Goal: Check status: Check status

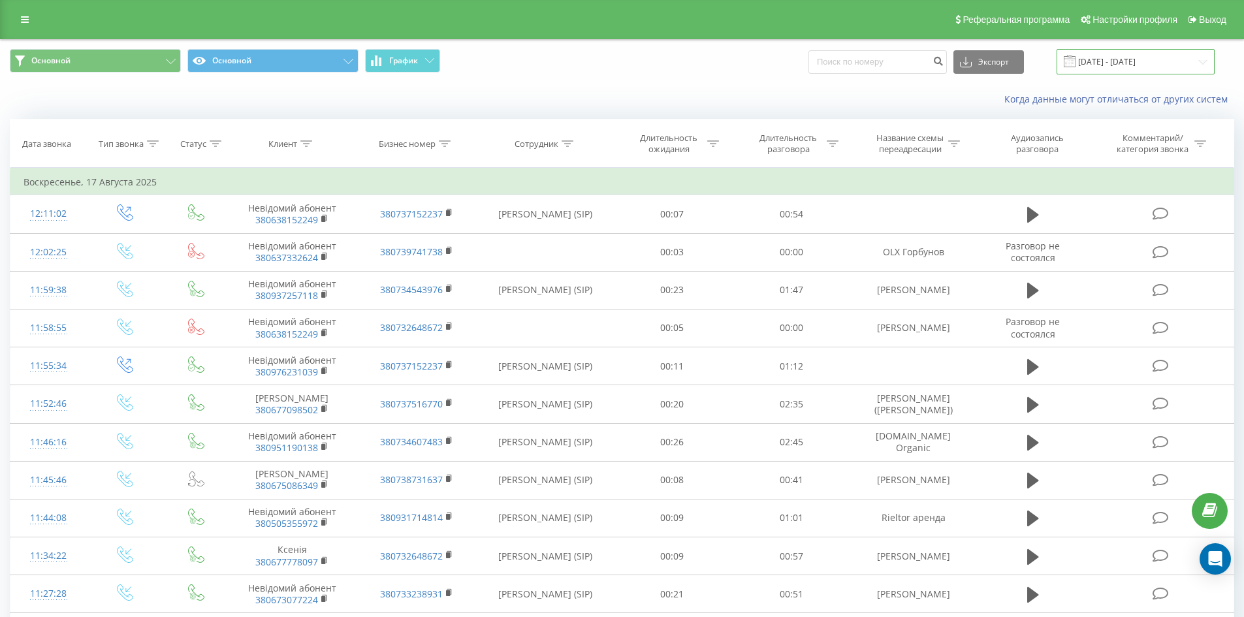
click at [1202, 64] on input "17.05.2025 - 17.08.2025" at bounding box center [1136, 61] width 158 height 25
click at [1204, 62] on input "17.05.2025 - 17.08.2025" at bounding box center [1136, 61] width 158 height 25
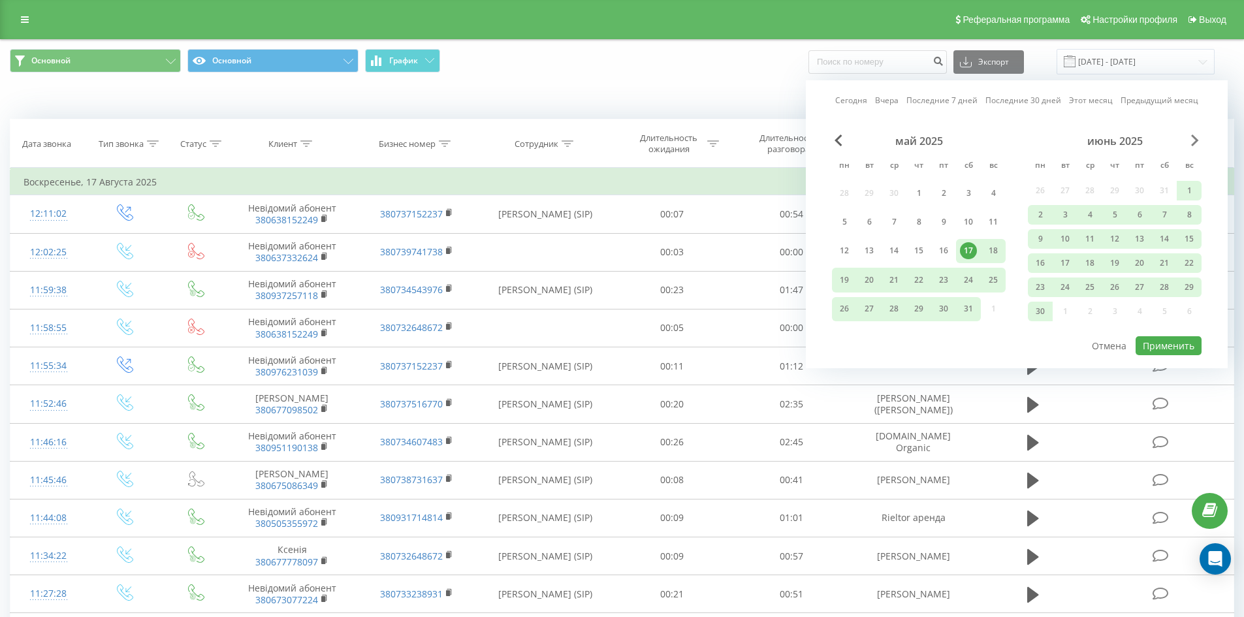
drag, startPoint x: 1185, startPoint y: 138, endPoint x: 1197, endPoint y: 139, distance: 11.2
click at [1193, 139] on div "май 2025 пн вт ср чт пт сб вс 28 29 30 1 2 3 4 5 6 7 8 9 10 11 12 13 14 15 16 1…" at bounding box center [1017, 235] width 370 height 201
click at [1198, 139] on span "Next Month" at bounding box center [1195, 141] width 8 height 12
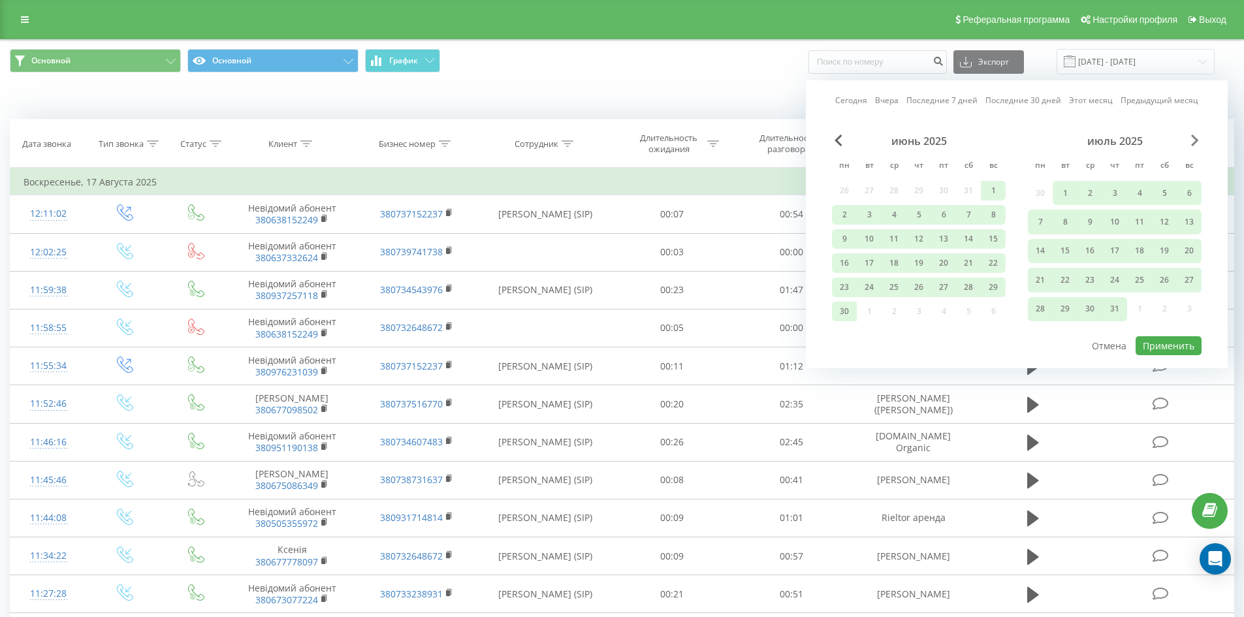
click at [1198, 139] on span "Next Month" at bounding box center [1195, 141] width 8 height 12
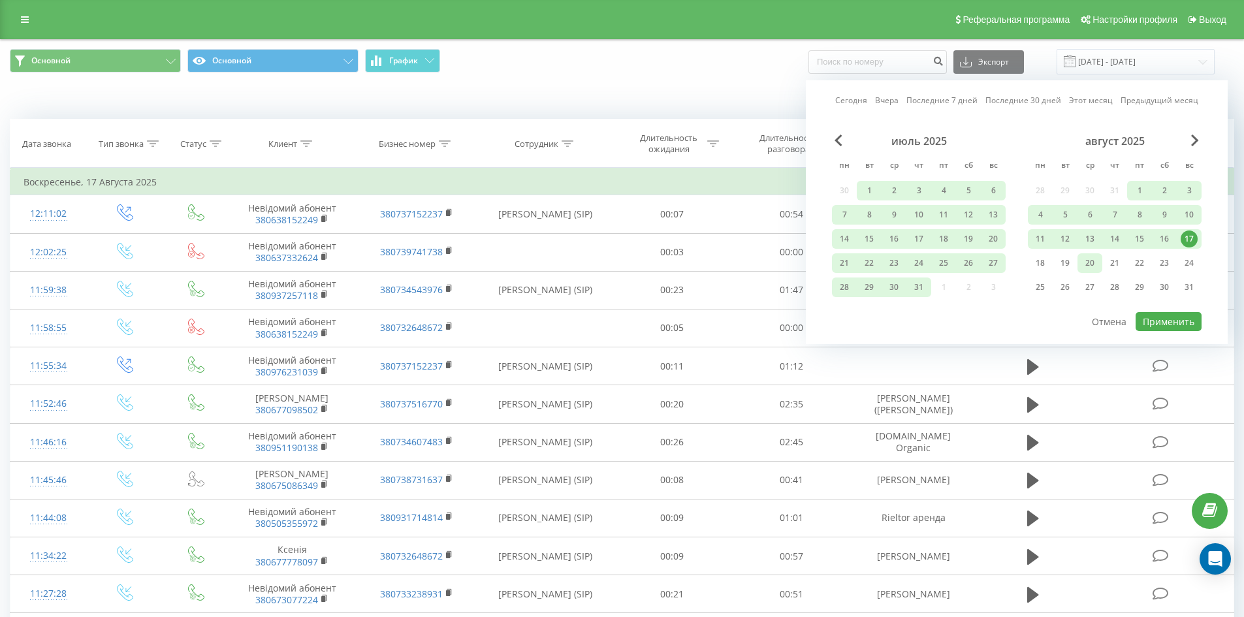
click at [1091, 268] on div "20" at bounding box center [1090, 263] width 17 height 17
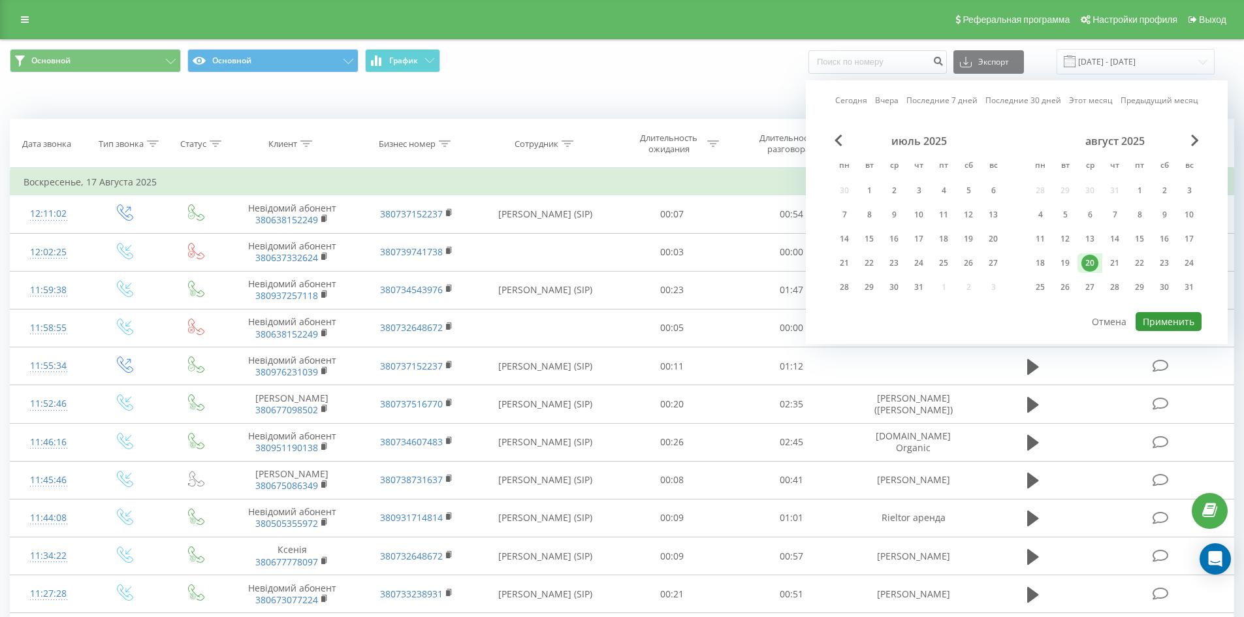
click at [1153, 324] on button "Применить" at bounding box center [1169, 321] width 66 height 19
type input "[DATE] - [DATE]"
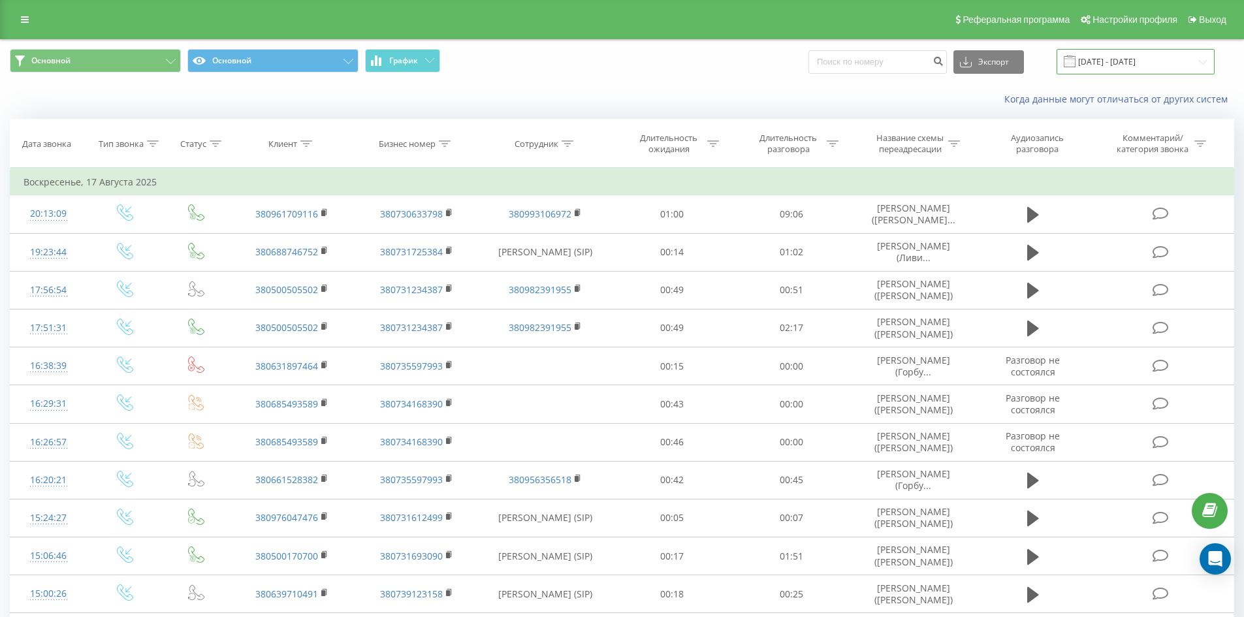
click at [1199, 66] on input "17.05.2025 - 17.08.2025" at bounding box center [1136, 61] width 158 height 25
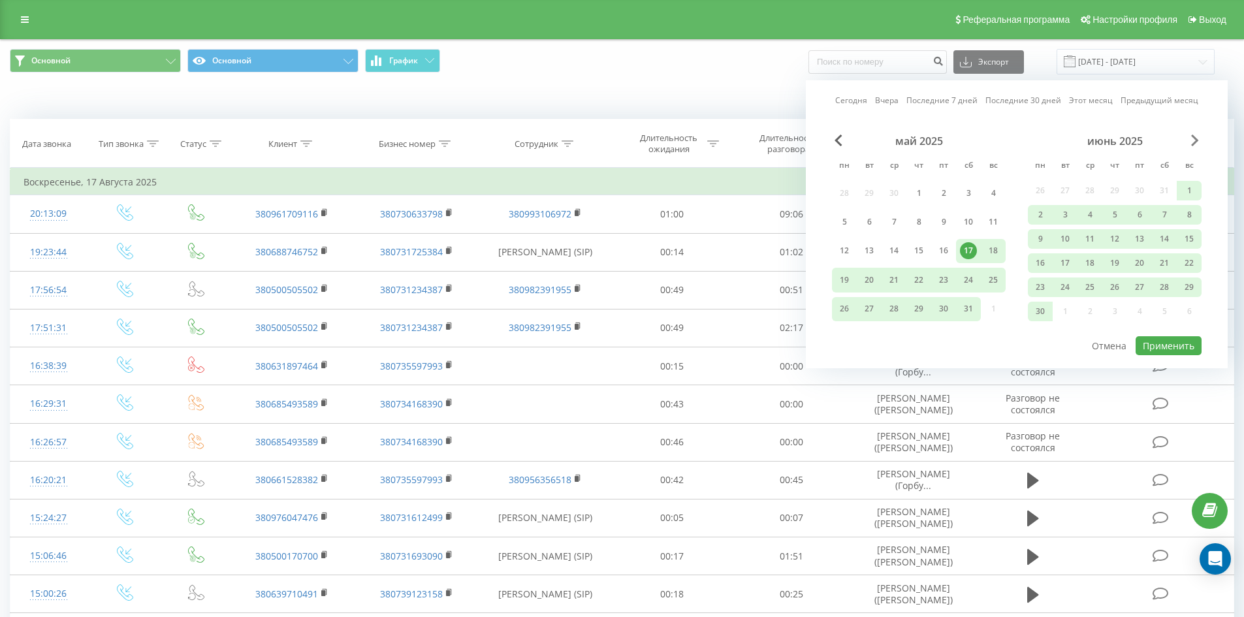
click at [1195, 137] on span "Next Month" at bounding box center [1195, 141] width 8 height 12
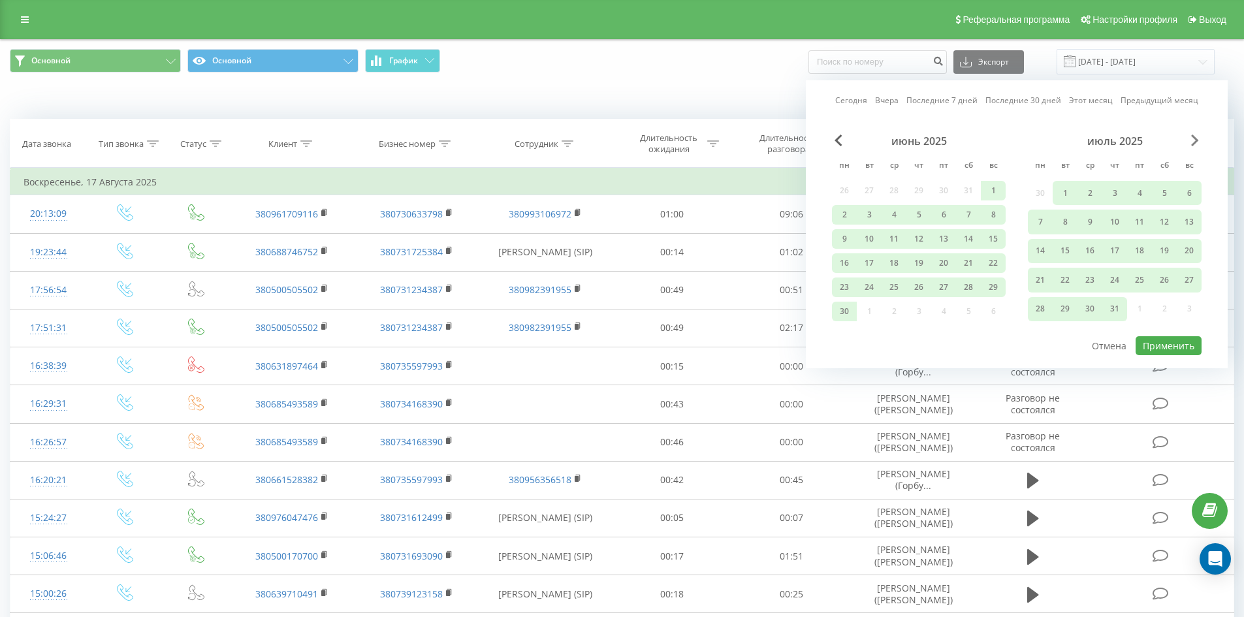
click at [1195, 137] on span "Next Month" at bounding box center [1195, 141] width 8 height 12
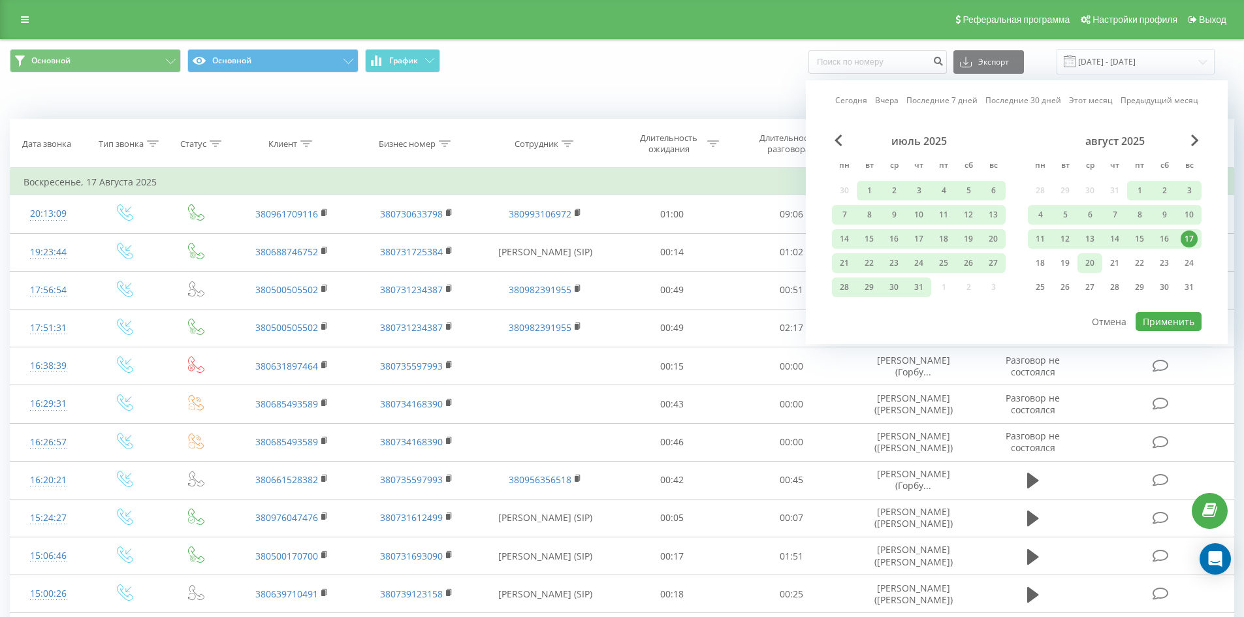
click at [1087, 257] on div "20" at bounding box center [1090, 263] width 17 height 17
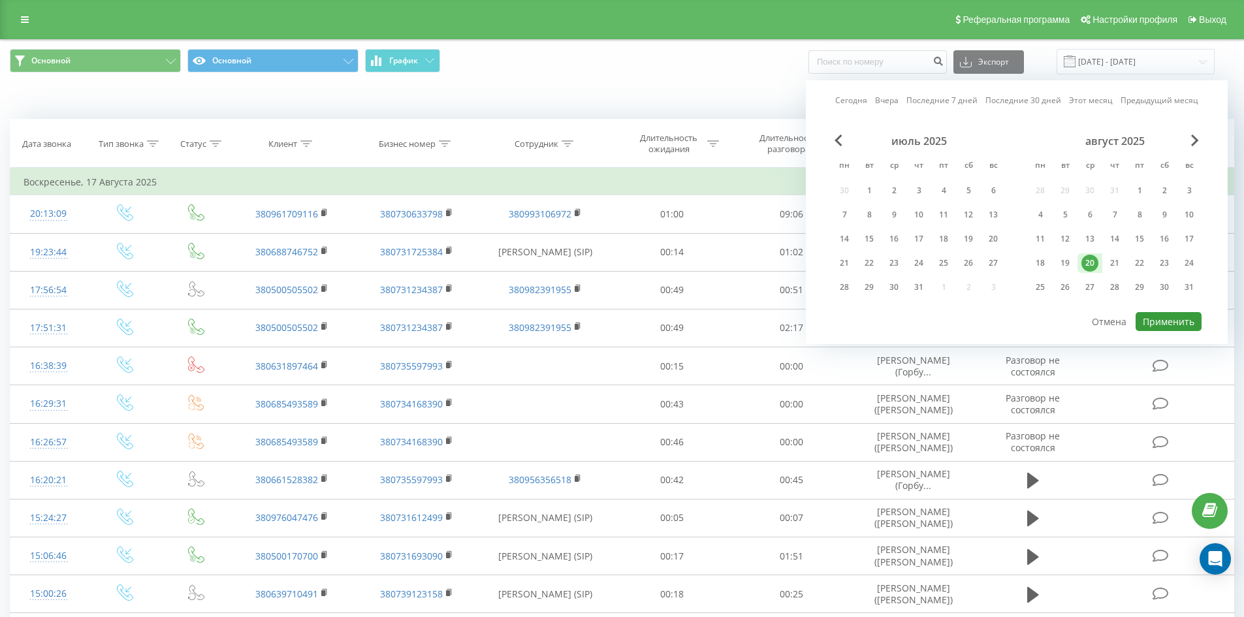
click at [1159, 324] on button "Применить" at bounding box center [1169, 321] width 66 height 19
type input "[DATE] - [DATE]"
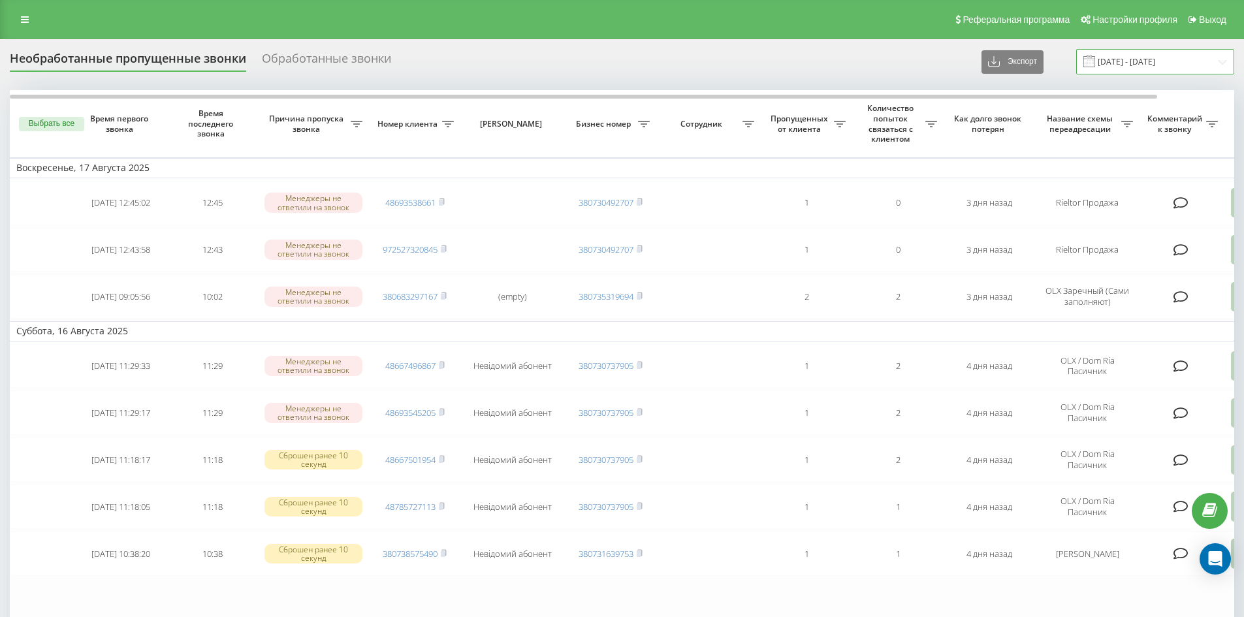
click at [1221, 64] on input "[DATE] - [DATE]" at bounding box center [1155, 61] width 158 height 25
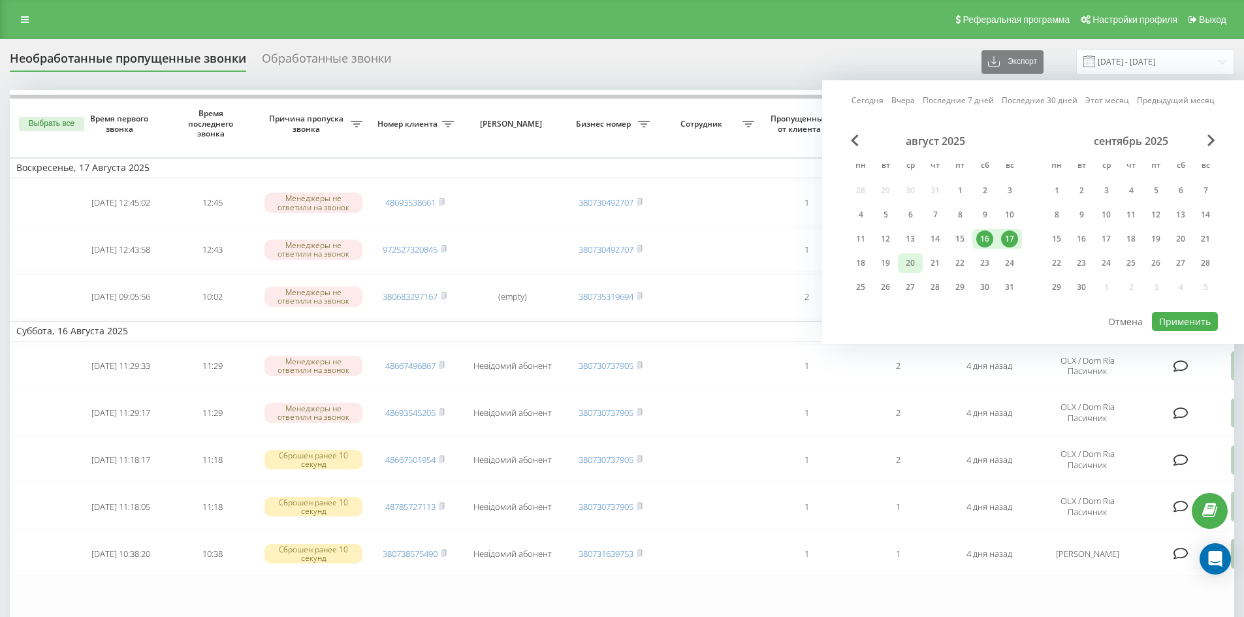
click at [905, 264] on div "20" at bounding box center [910, 263] width 17 height 17
click at [1182, 320] on button "Применить" at bounding box center [1185, 321] width 66 height 19
type input "[DATE] - [DATE]"
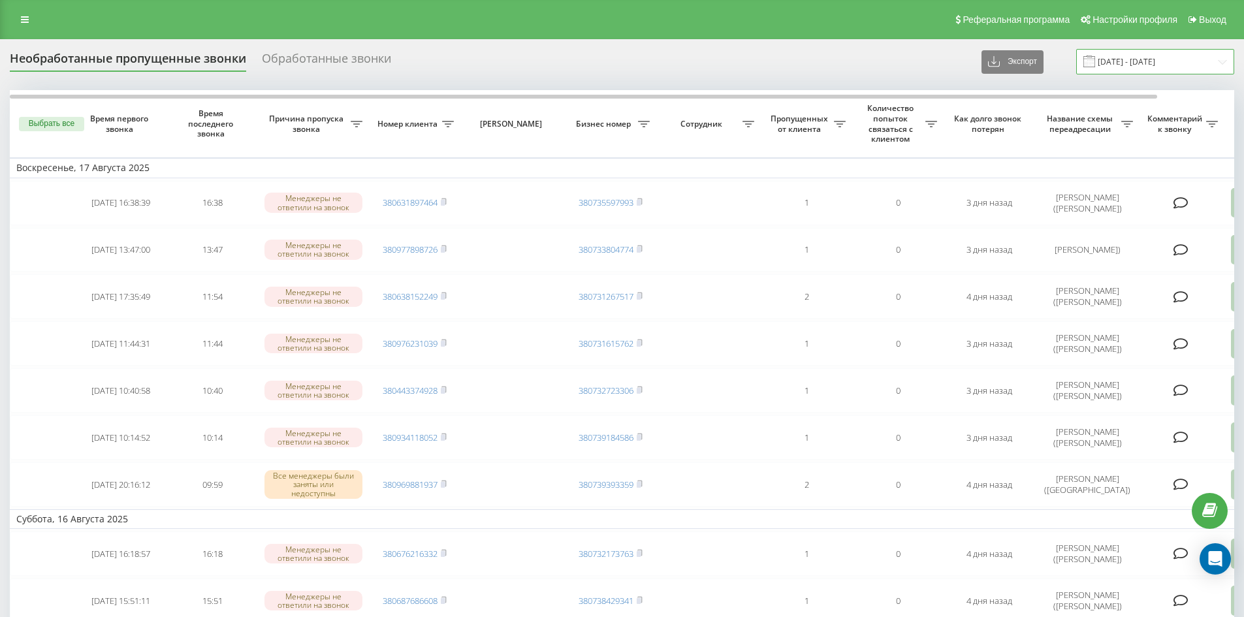
click at [1219, 61] on input "16.08.2025 - 17.08.2025" at bounding box center [1155, 61] width 158 height 25
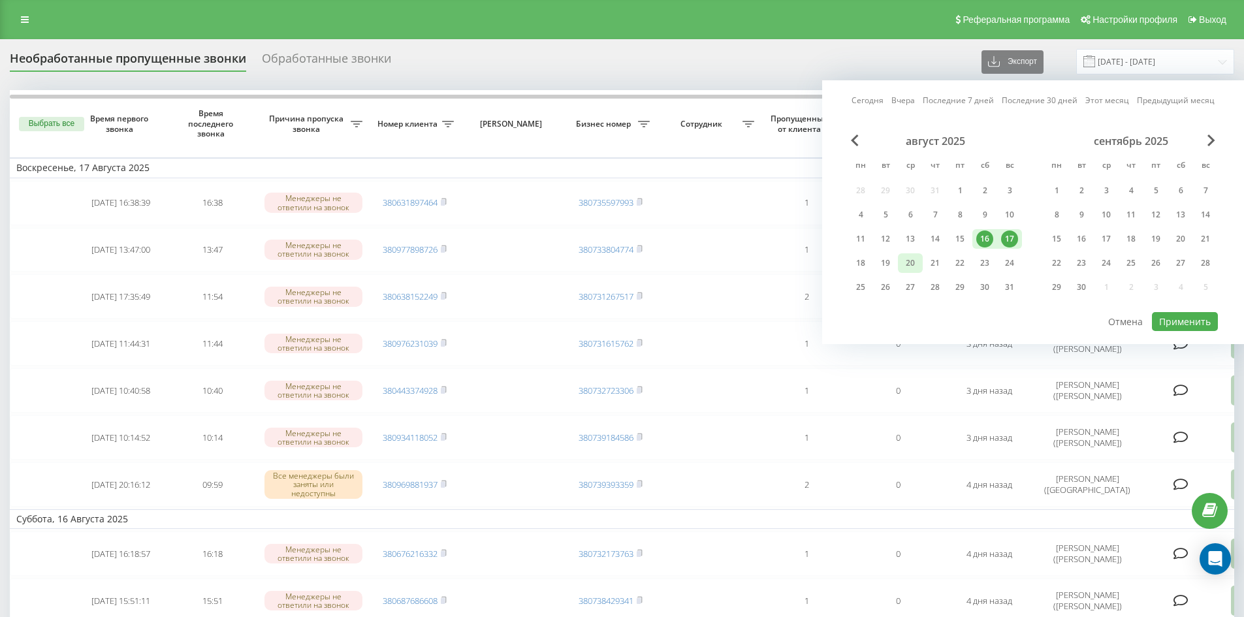
click at [912, 259] on div "20" at bounding box center [910, 263] width 17 height 17
click at [1165, 323] on button "Применить" at bounding box center [1185, 321] width 66 height 19
type input "[DATE] - [DATE]"
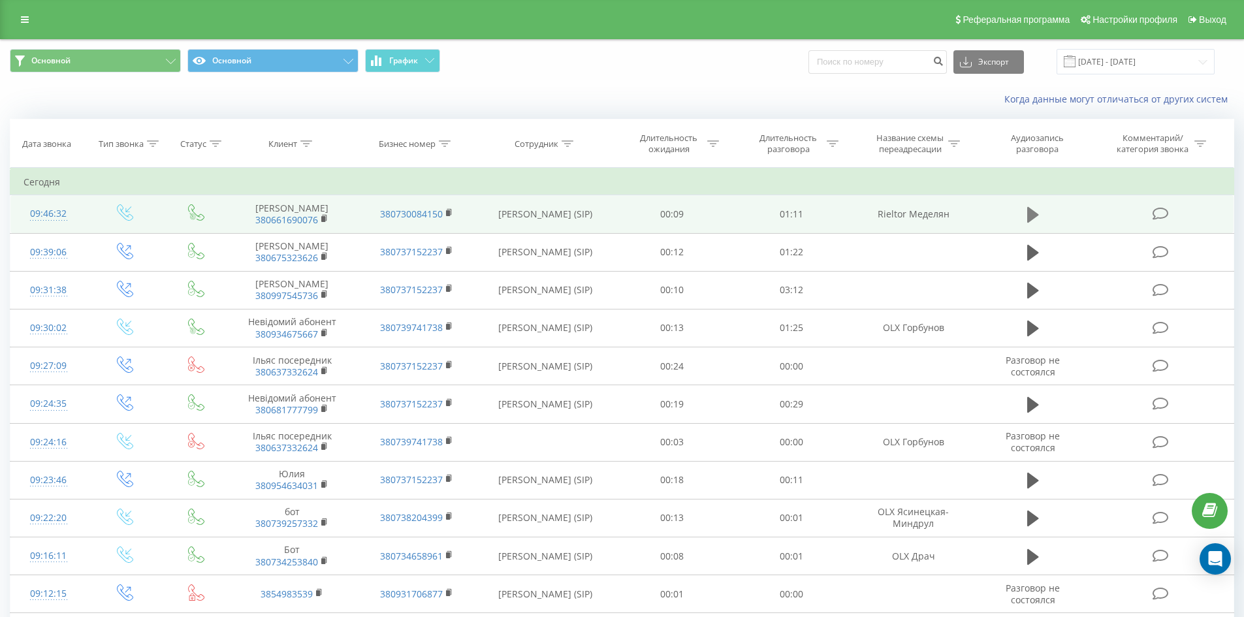
click at [1034, 218] on icon at bounding box center [1033, 215] width 12 height 16
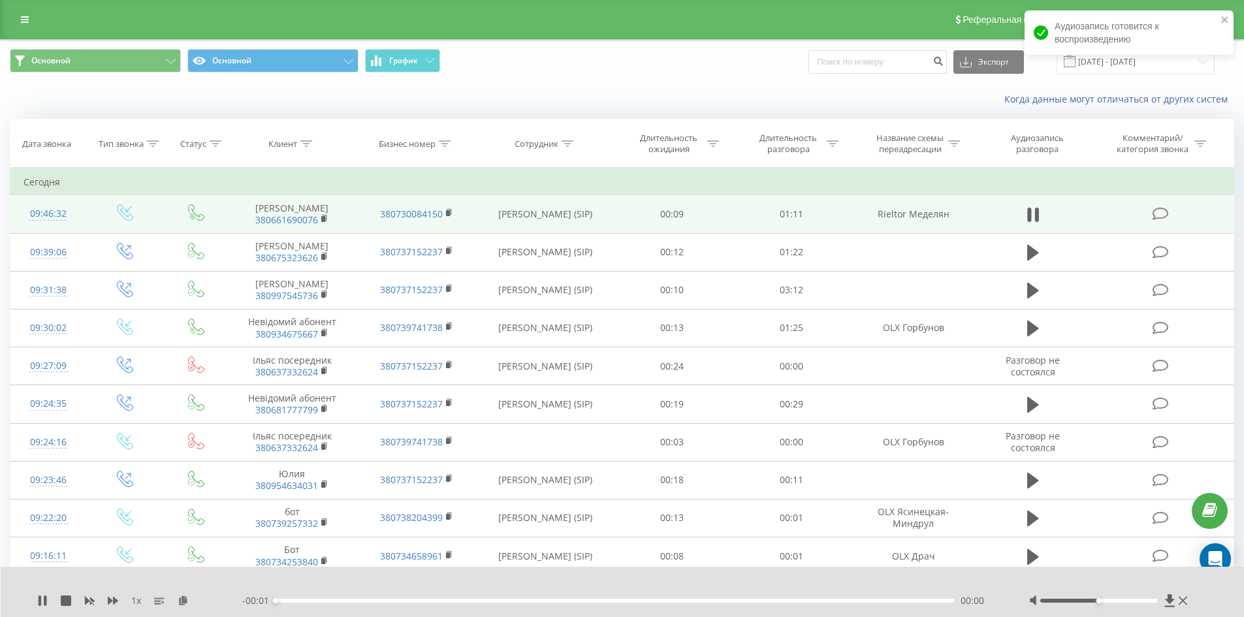
click at [366, 602] on div "00:00" at bounding box center [615, 601] width 679 height 4
click at [333, 600] on div "00:01" at bounding box center [615, 601] width 679 height 4
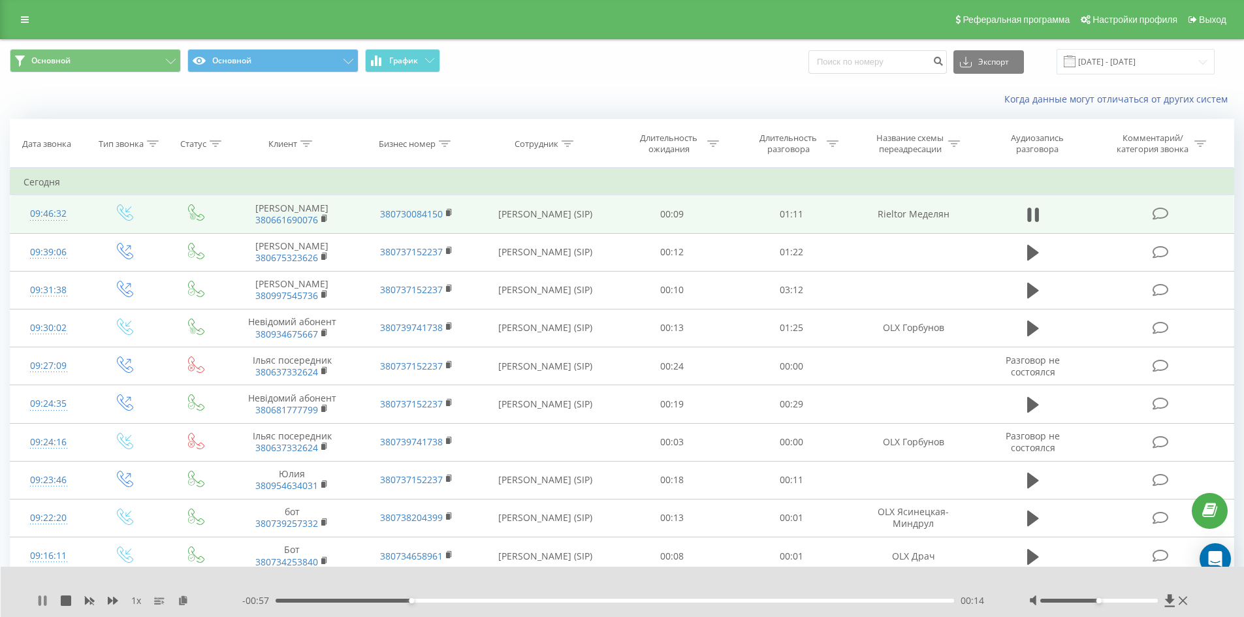
click at [39, 600] on icon at bounding box center [40, 601] width 3 height 10
drag, startPoint x: 35, startPoint y: 602, endPoint x: 42, endPoint y: 602, distance: 7.2
click at [36, 601] on div "1 x - 00:57 00:14 00:14" at bounding box center [623, 592] width 1244 height 50
click at [43, 602] on icon at bounding box center [43, 601] width 8 height 10
click at [461, 601] on div "00:18" at bounding box center [615, 601] width 679 height 4
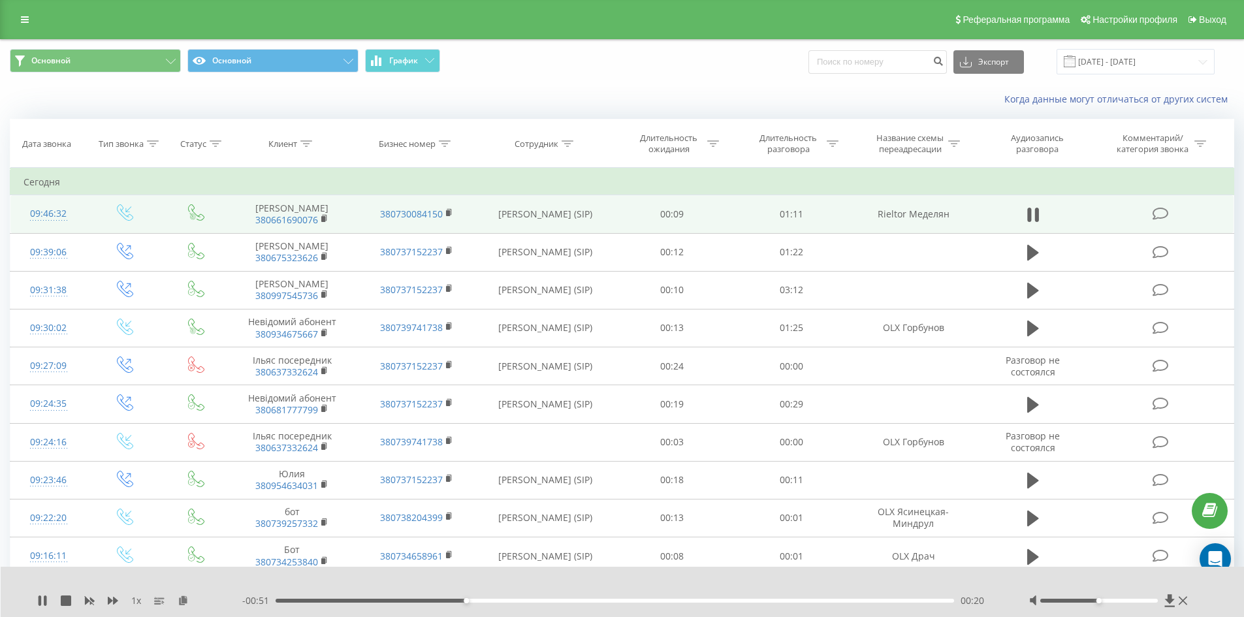
click at [485, 600] on div "00:20" at bounding box center [615, 601] width 679 height 4
click at [517, 601] on div "00:22" at bounding box center [615, 601] width 679 height 4
click at [551, 601] on div "00:26" at bounding box center [615, 601] width 679 height 4
click at [575, 601] on div "00:30" at bounding box center [615, 601] width 679 height 4
click at [600, 602] on div "00:32" at bounding box center [615, 601] width 679 height 4
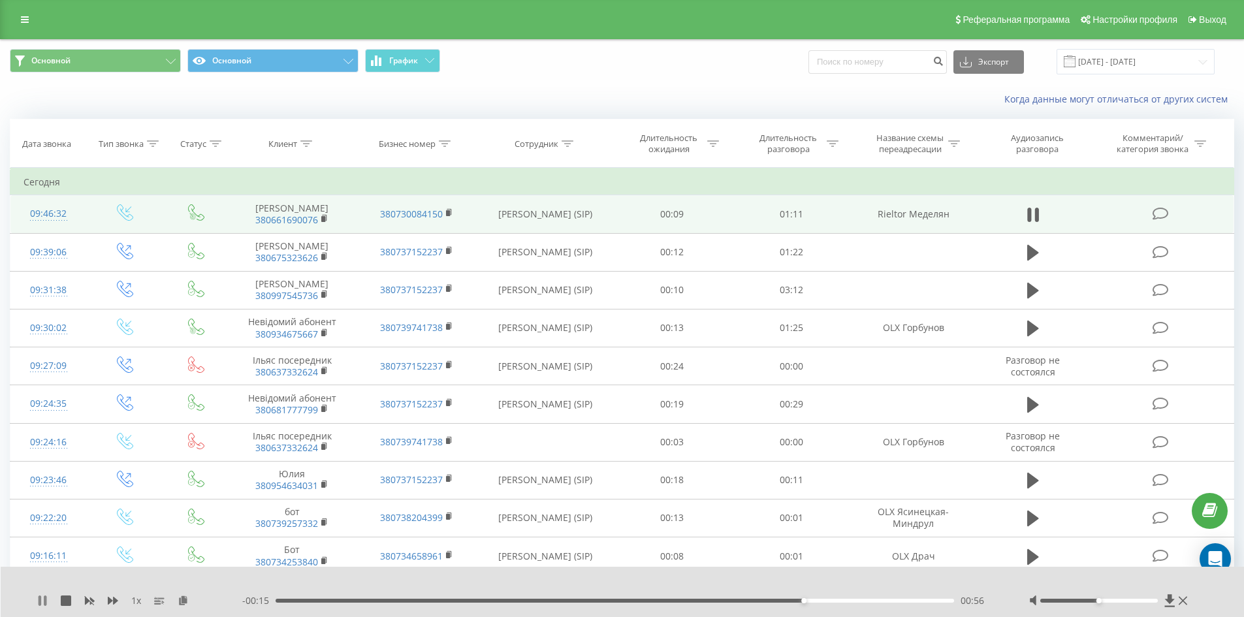
click at [47, 603] on icon at bounding box center [42, 601] width 10 height 10
click at [909, 213] on td "Rieltor Меделян" at bounding box center [913, 214] width 124 height 38
copy tr "Rieltor Меделян"
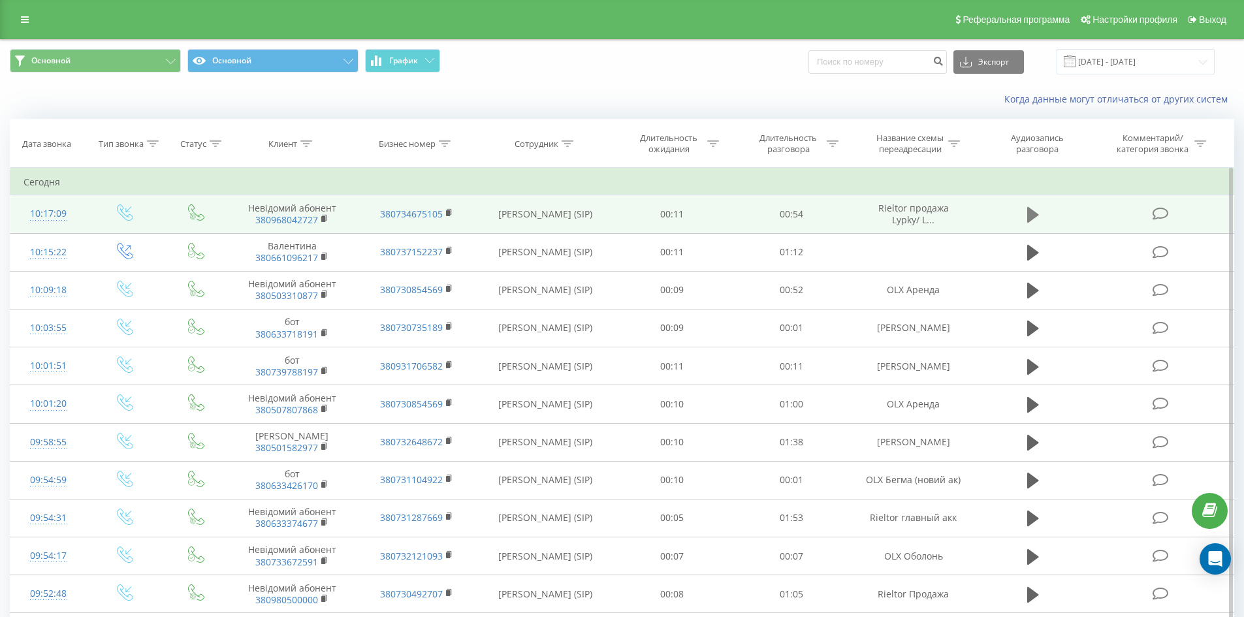
click at [1033, 218] on icon at bounding box center [1033, 215] width 12 height 16
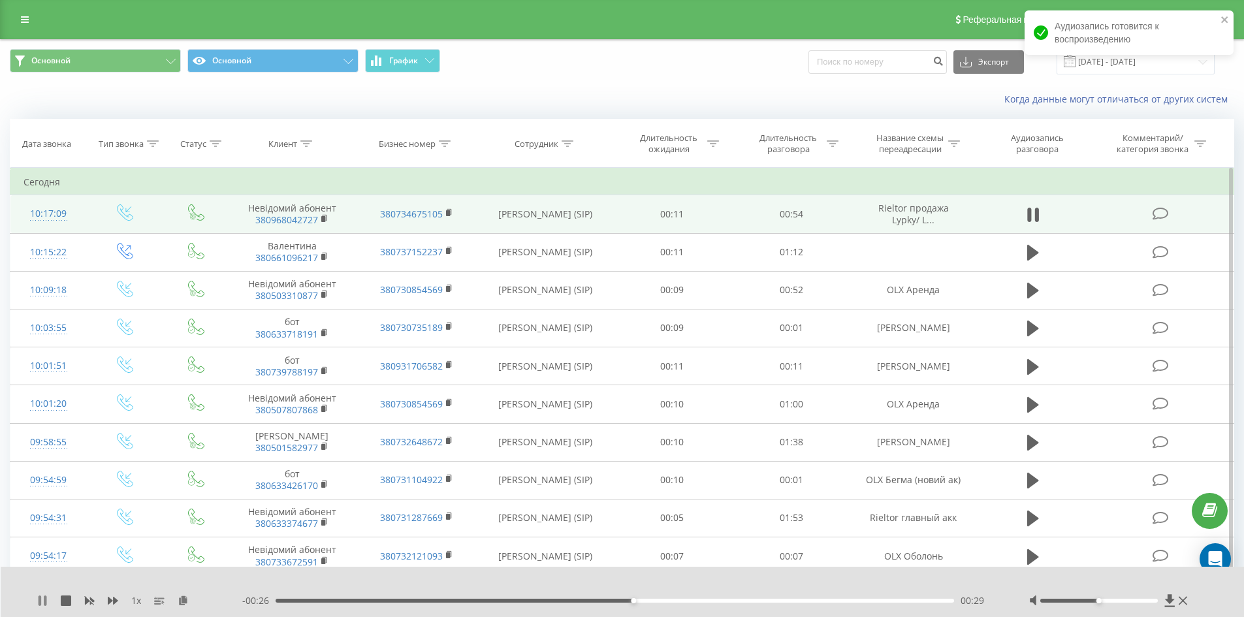
click at [37, 597] on icon at bounding box center [42, 601] width 10 height 10
